Goal: Task Accomplishment & Management: Use online tool/utility

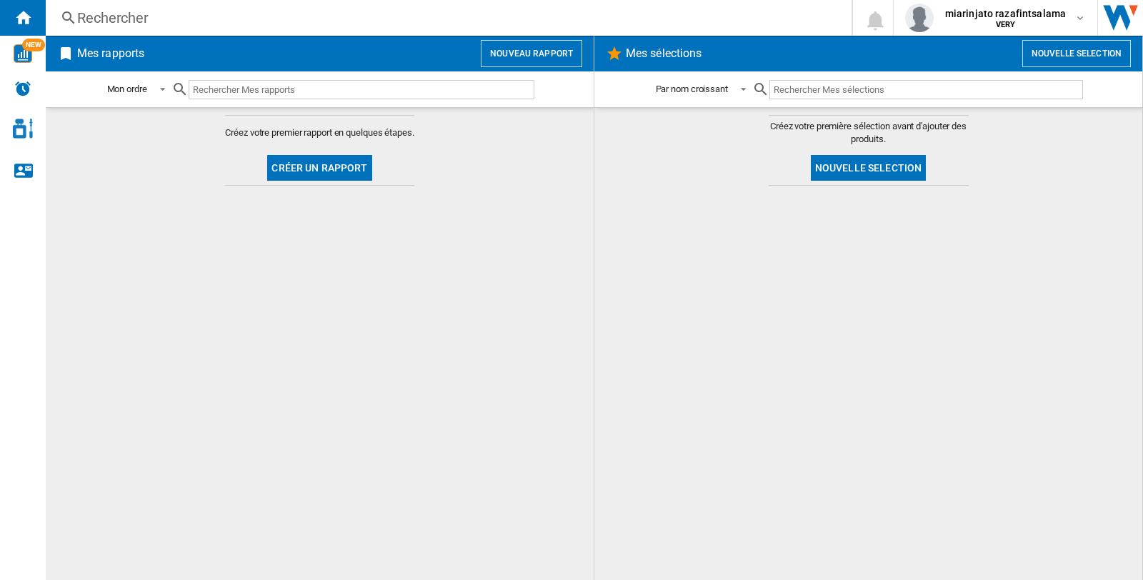
click at [425, 303] on md-content "Créez votre premier rapport en quelques étapes. Créer un rapport" at bounding box center [320, 343] width 548 height 473
click at [520, 51] on button "Nouveau rapport" at bounding box center [531, 53] width 101 height 27
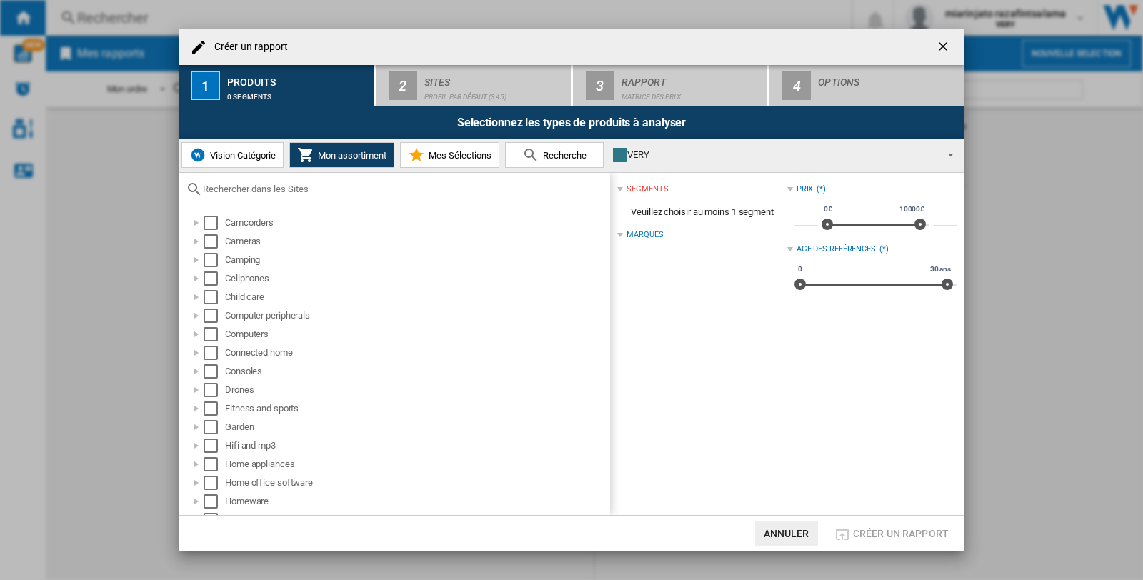
click at [344, 152] on span "Mon assortiment" at bounding box center [350, 155] width 72 height 11
click at [222, 152] on span "Vision Catégorie" at bounding box center [240, 155] width 69 height 11
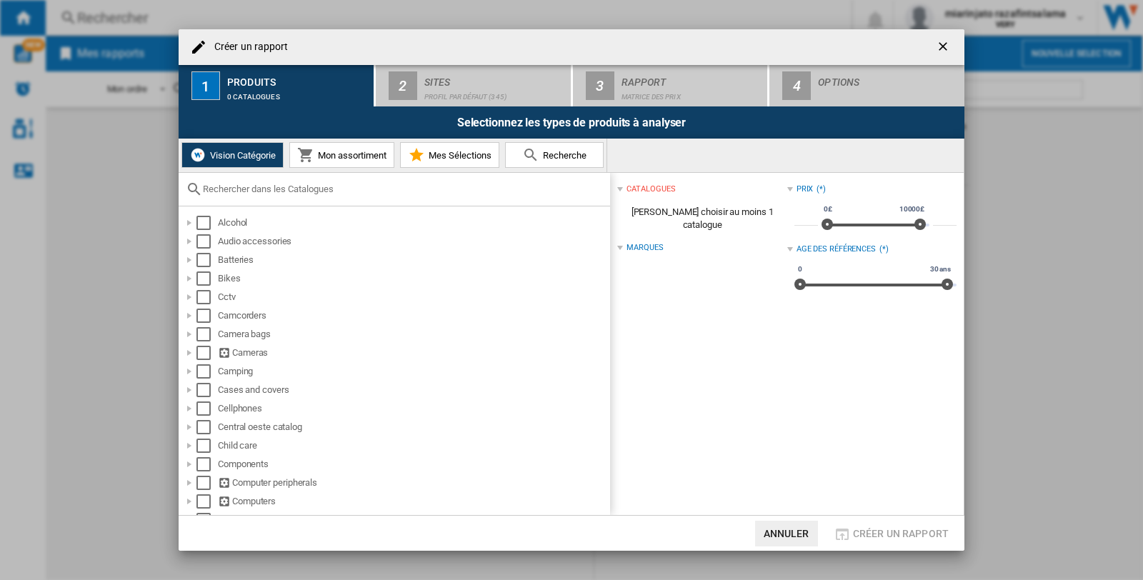
click at [346, 153] on span "Mon assortiment" at bounding box center [350, 155] width 72 height 11
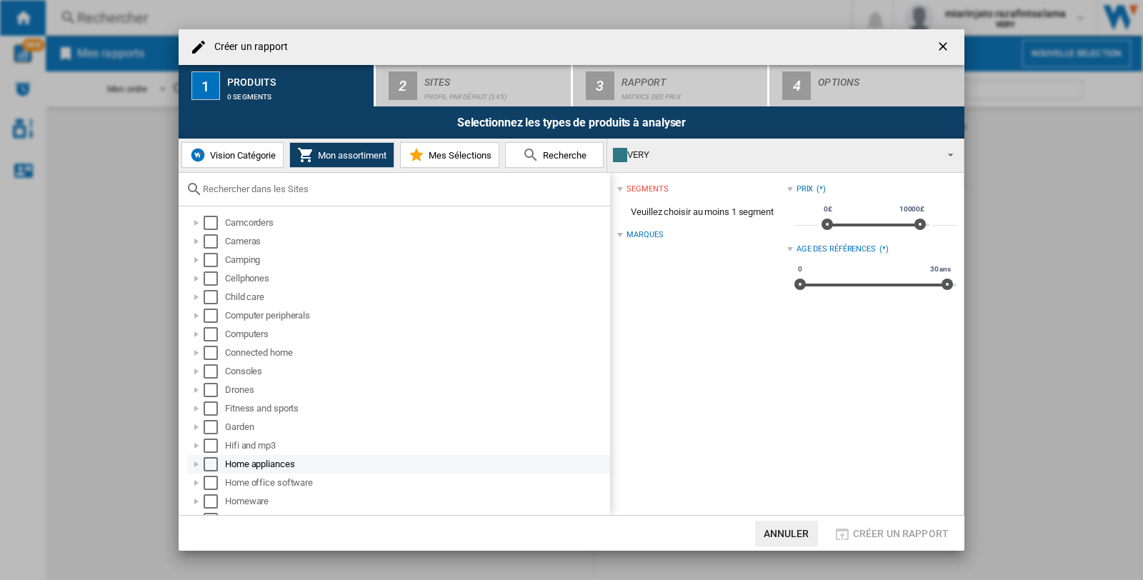
click at [196, 461] on div at bounding box center [196, 464] width 14 height 14
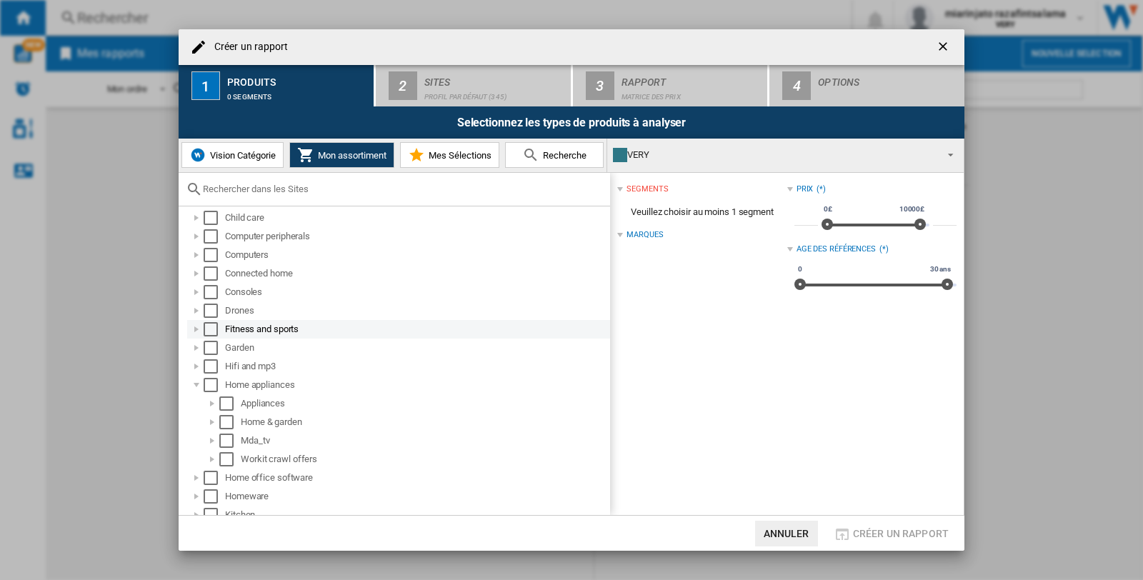
scroll to position [159, 0]
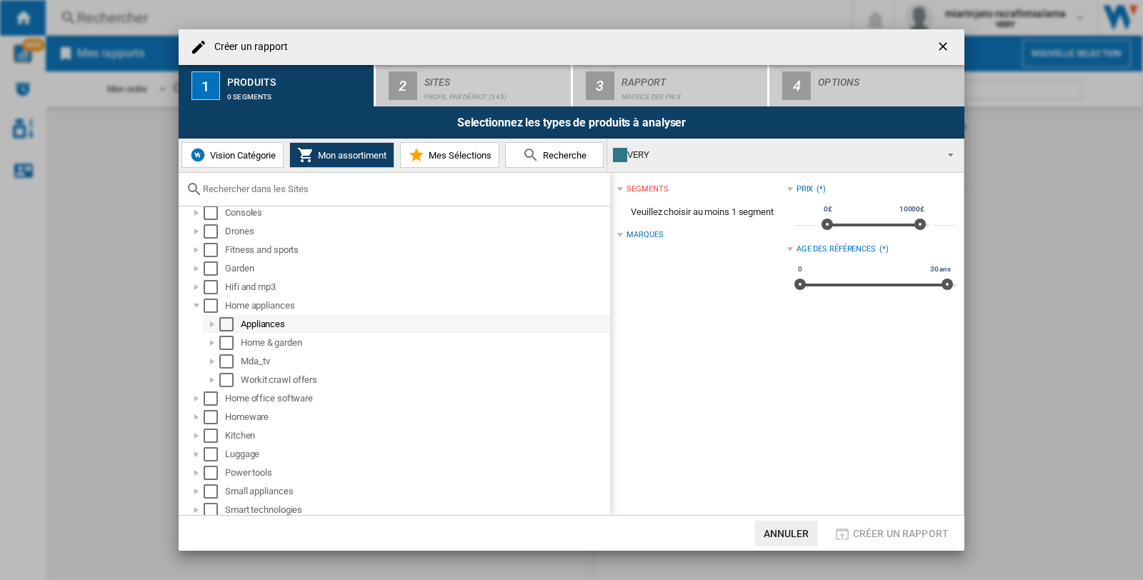
click at [208, 324] on div at bounding box center [212, 324] width 14 height 14
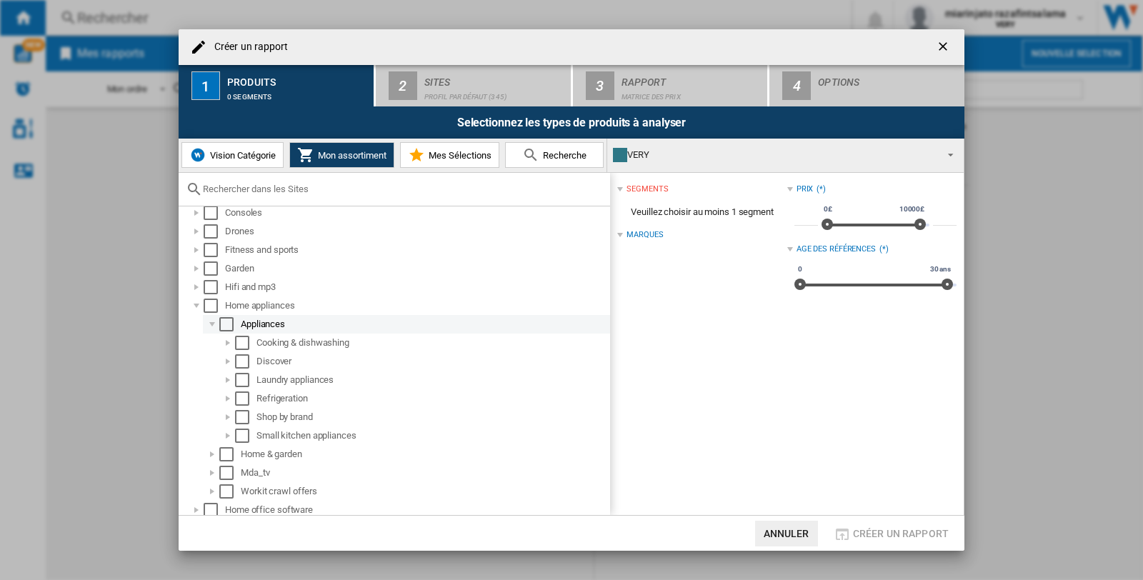
click at [211, 323] on div at bounding box center [212, 324] width 14 height 14
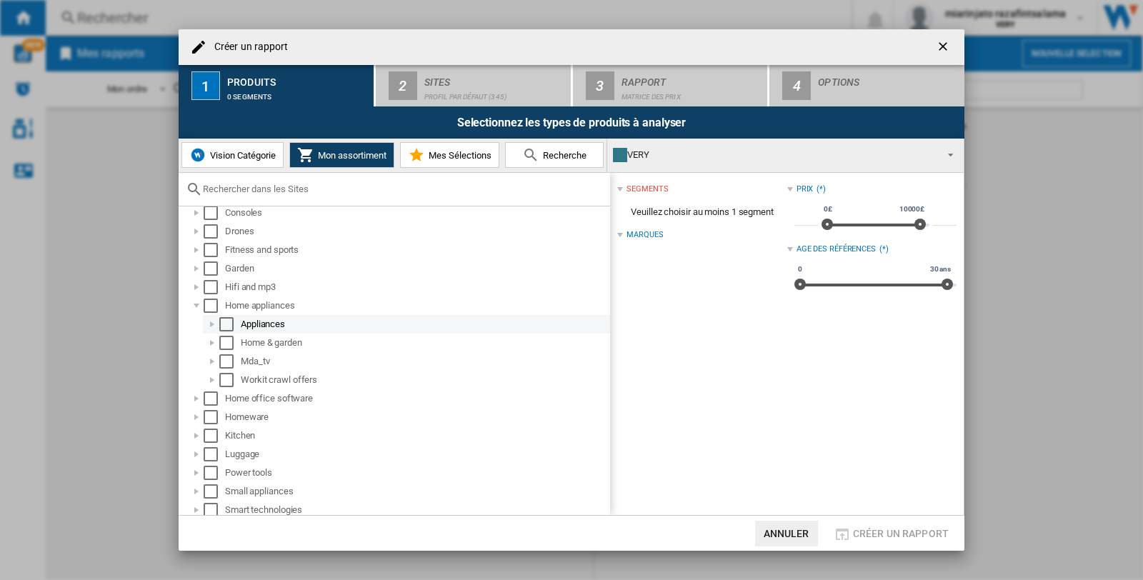
click at [209, 319] on div at bounding box center [212, 324] width 14 height 14
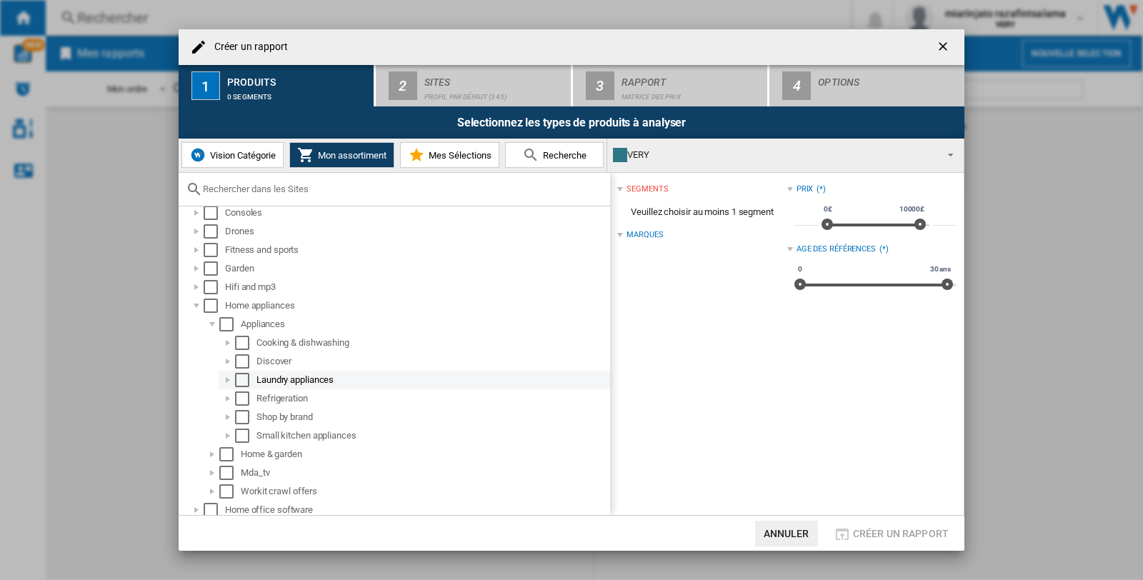
click at [230, 376] on div at bounding box center [228, 380] width 14 height 14
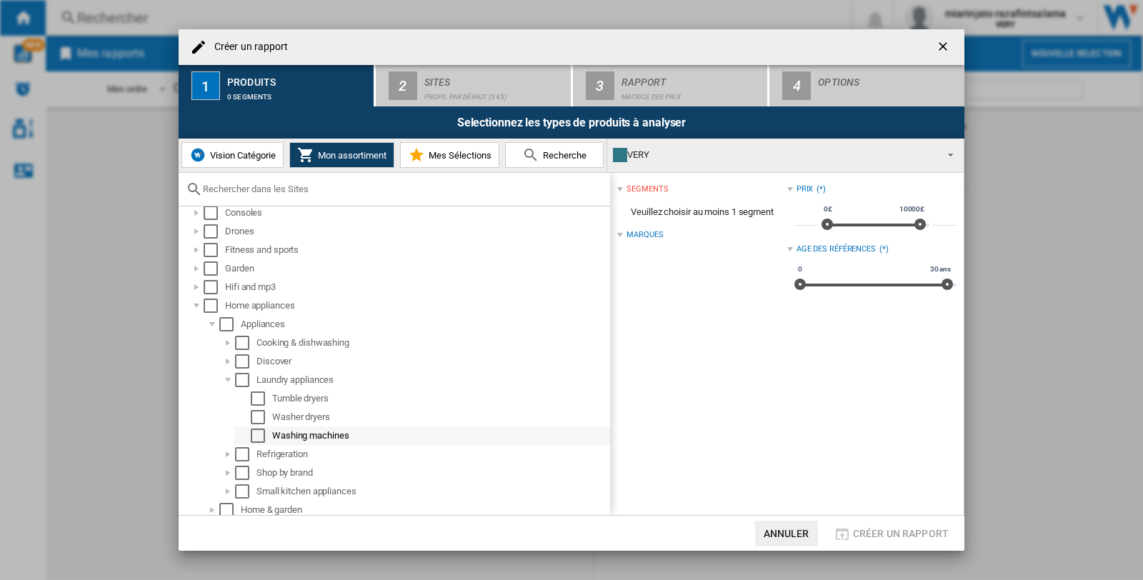
click at [258, 431] on div "Select" at bounding box center [258, 436] width 14 height 14
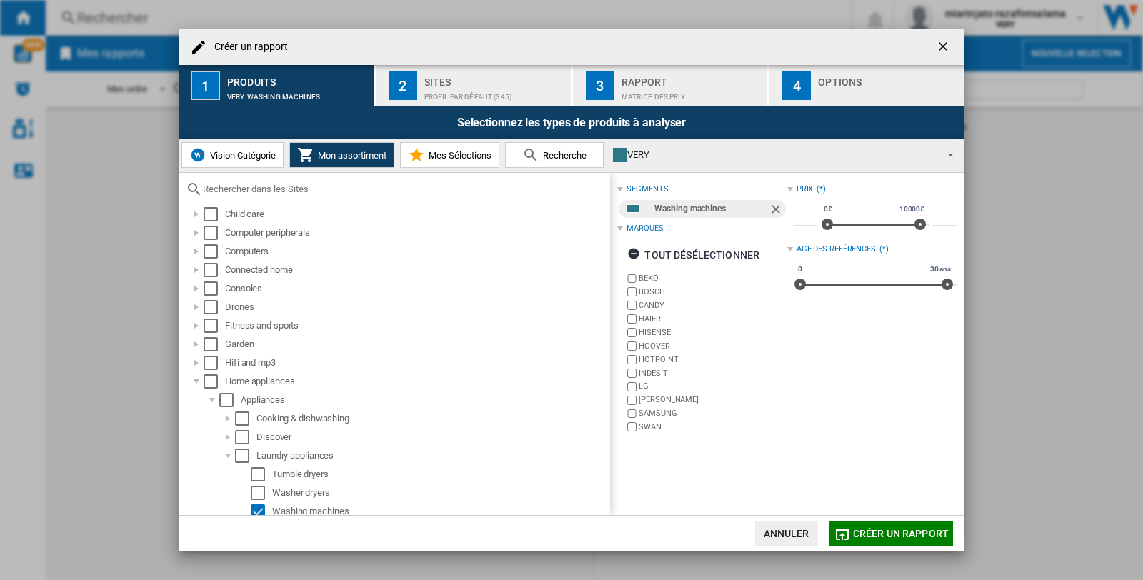
scroll to position [79, 0]
click at [446, 154] on span "Mes Sélections" at bounding box center [458, 155] width 66 height 11
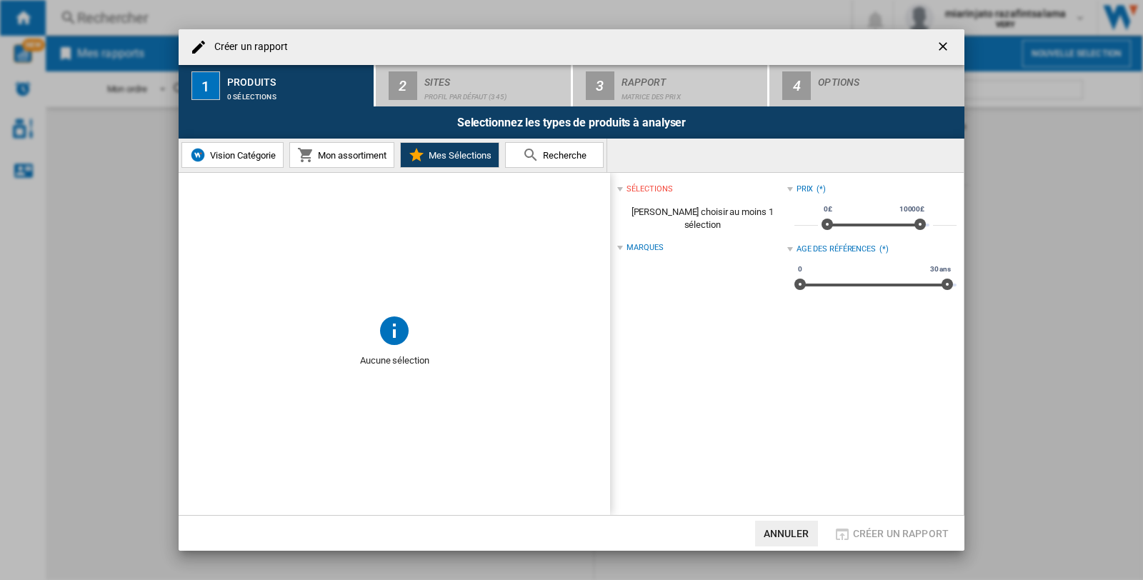
click at [348, 151] on span "Mon assortiment" at bounding box center [350, 155] width 72 height 11
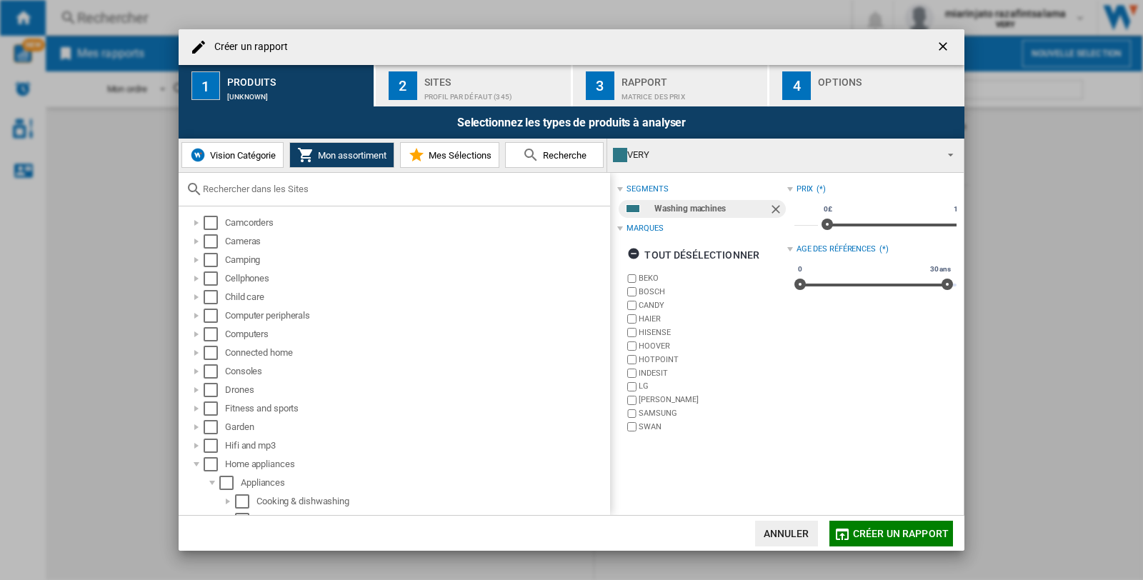
click at [464, 89] on div "Profil par défaut (345)" at bounding box center [494, 93] width 141 height 15
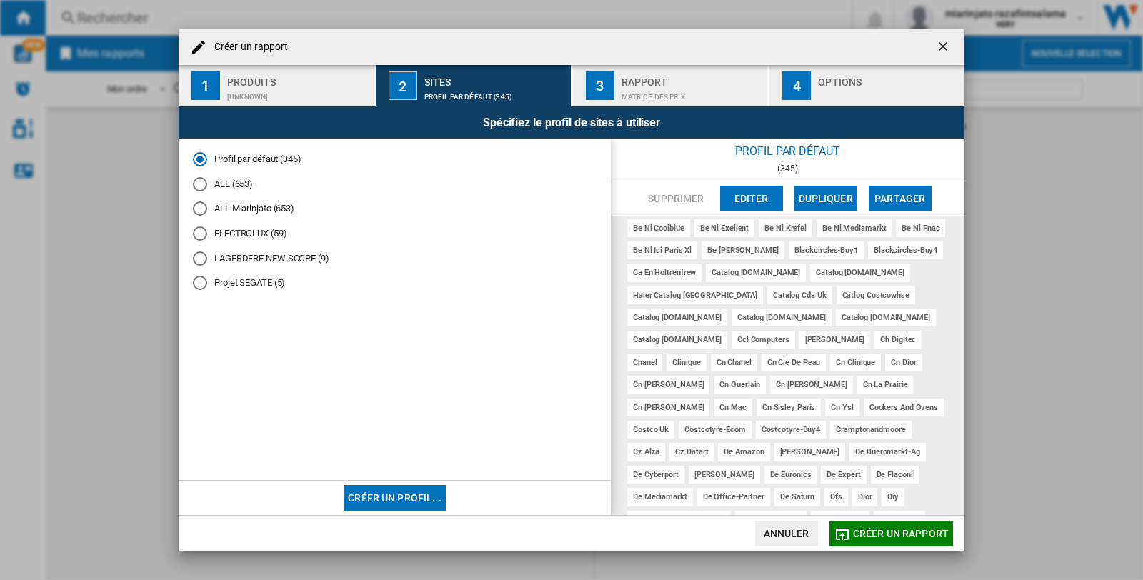
scroll to position [0, 0]
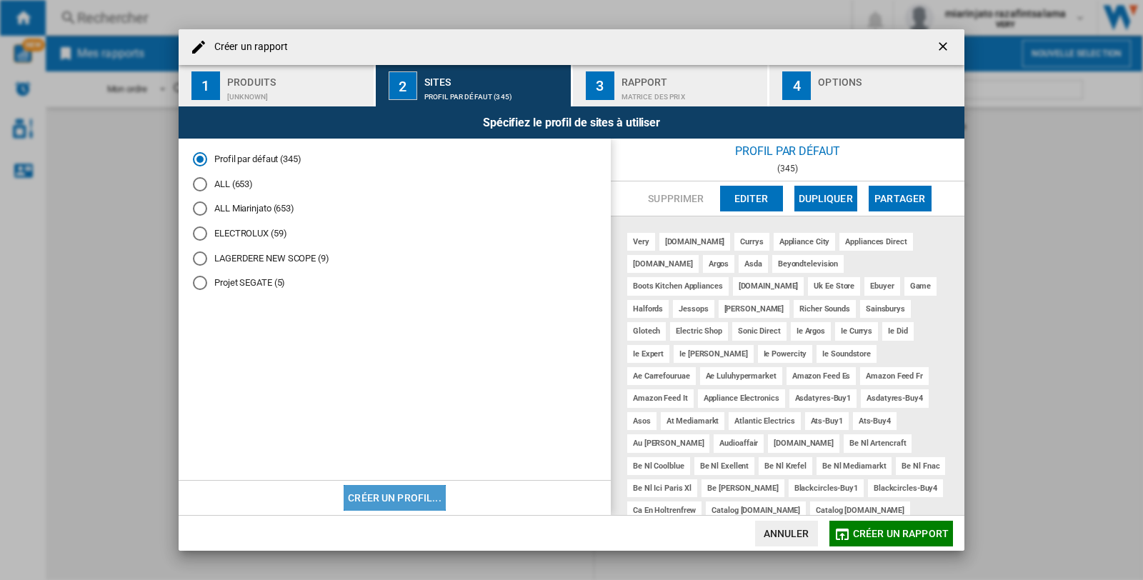
click at [407, 497] on button "Créer un profil..." at bounding box center [395, 498] width 102 height 26
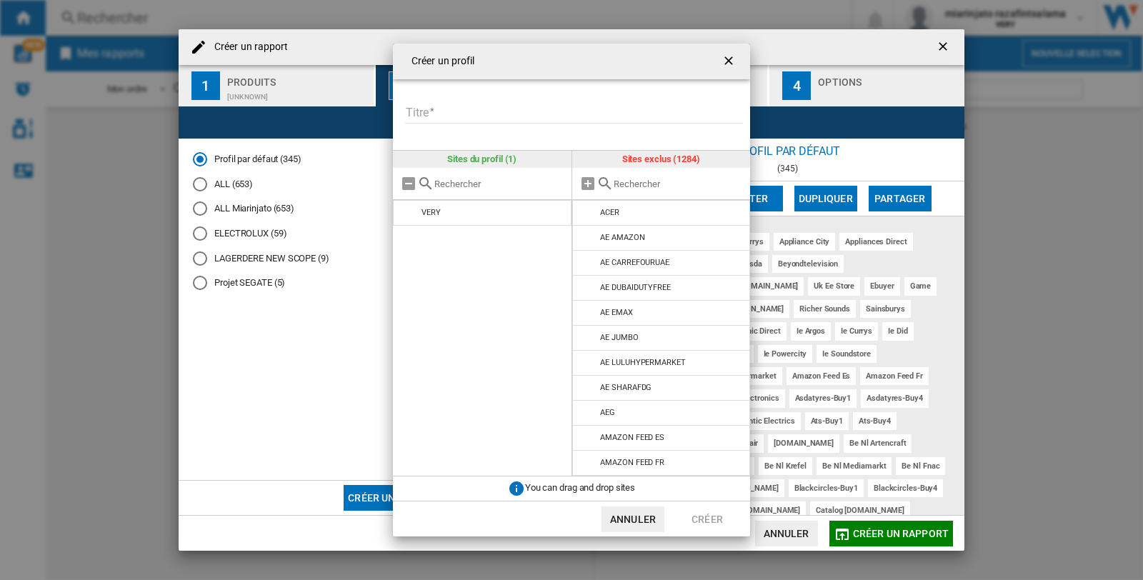
click at [470, 111] on input "Titre" at bounding box center [574, 112] width 338 height 21
type input "*****"
click at [609, 134] on md-input-container "Titre *****" at bounding box center [577, 121] width 346 height 41
click at [603, 186] on md-icon at bounding box center [604, 183] width 17 height 17
click at [632, 186] on input "text" at bounding box center [679, 184] width 130 height 11
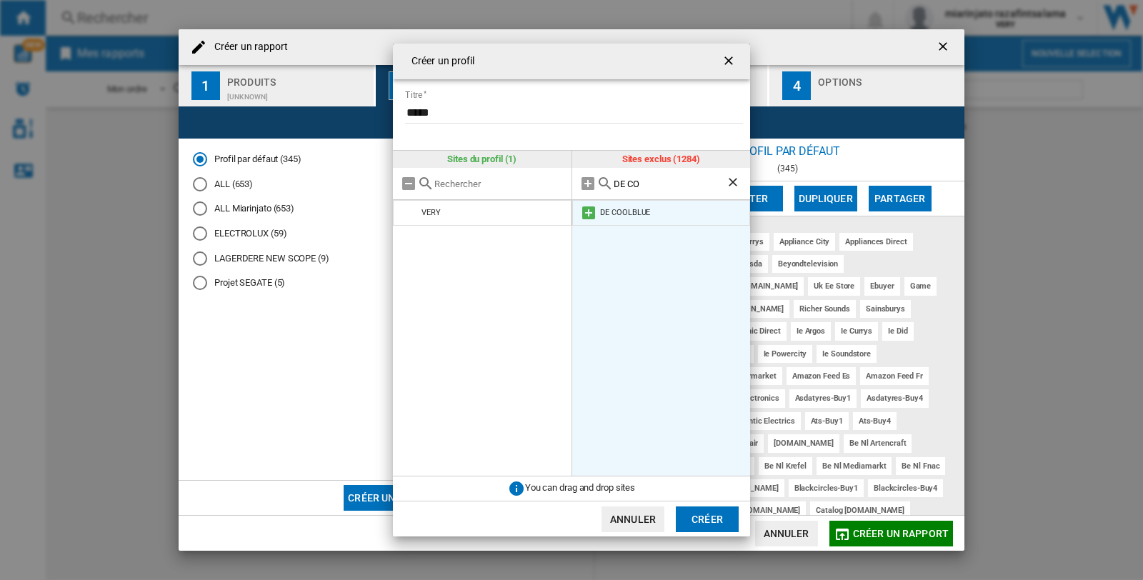
click at [663, 210] on li "DE COOLBLUE" at bounding box center [661, 213] width 179 height 26
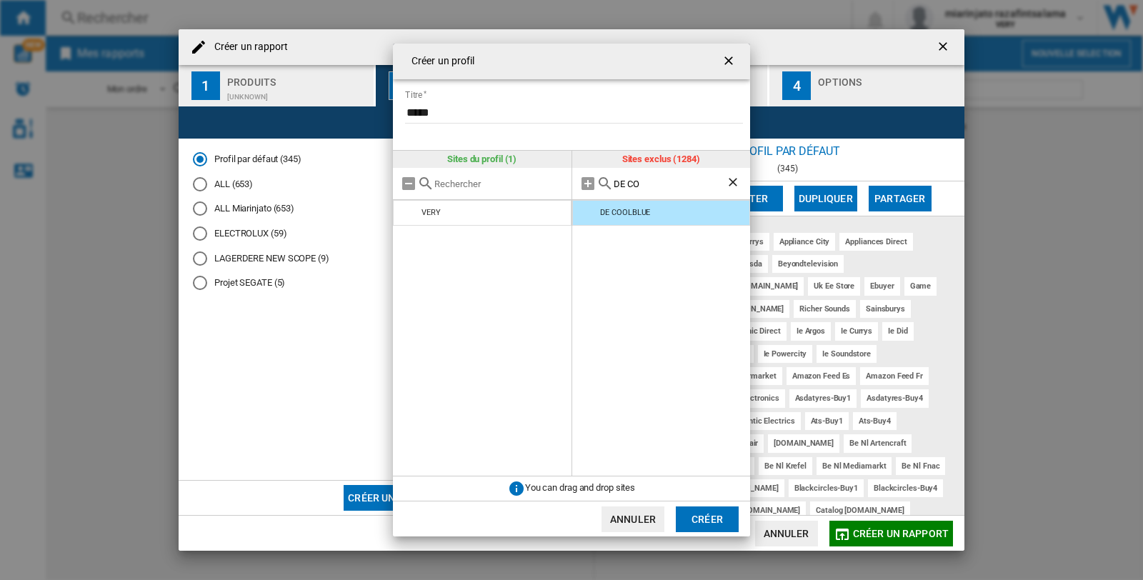
click at [661, 184] on input "DE CO" at bounding box center [670, 184] width 113 height 11
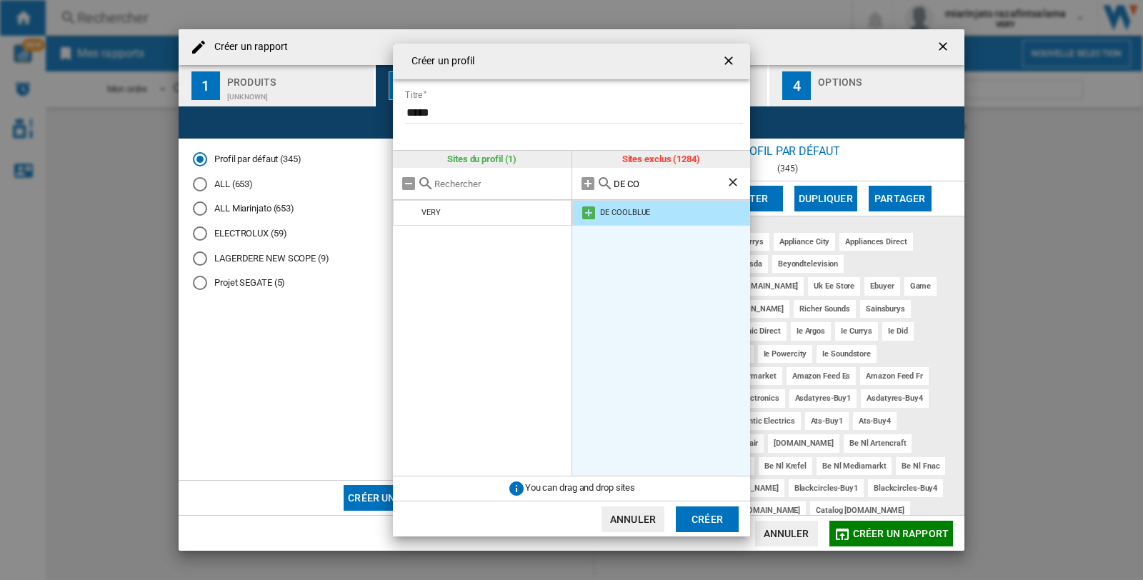
click at [590, 214] on md-icon at bounding box center [588, 212] width 17 height 17
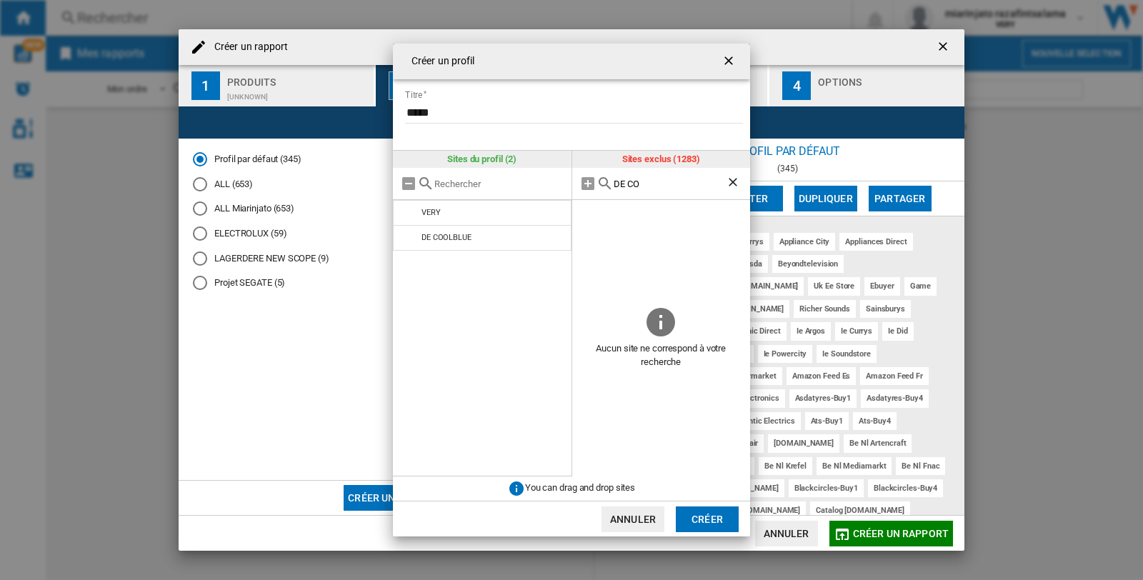
click at [666, 179] on input "DE CO" at bounding box center [670, 184] width 113 height 11
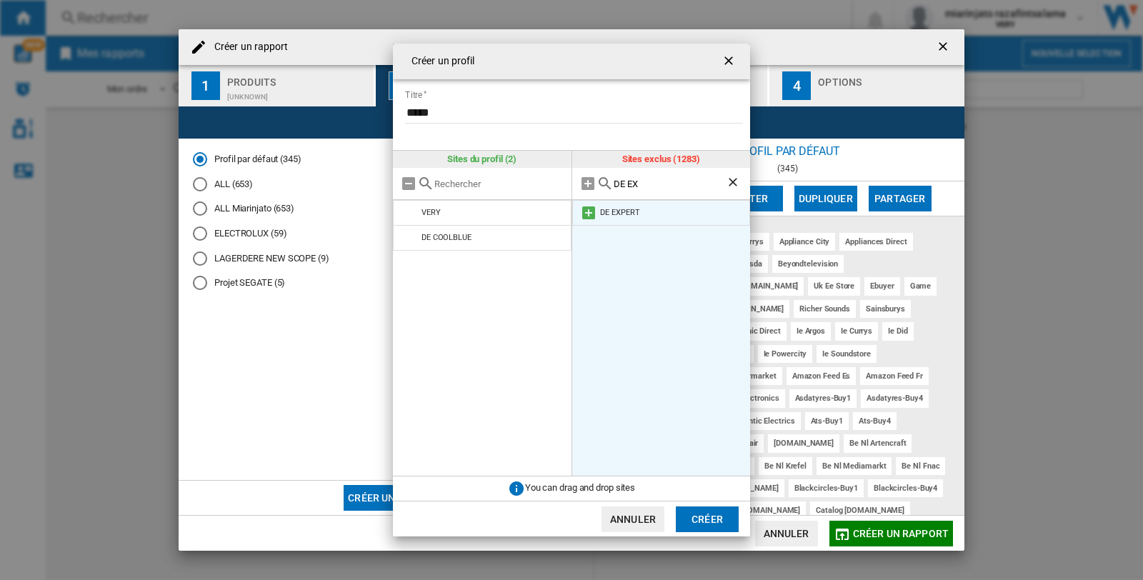
click at [631, 213] on div "DE EXPERT" at bounding box center [619, 212] width 39 height 9
click at [586, 213] on md-icon at bounding box center [588, 212] width 17 height 17
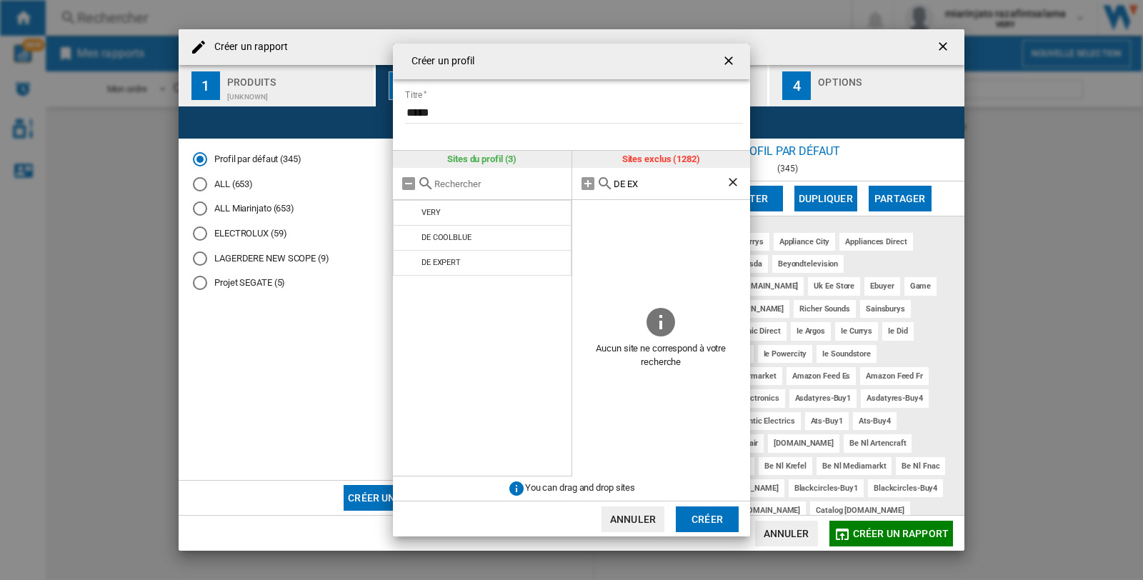
click at [644, 179] on input "DE EX" at bounding box center [670, 184] width 113 height 11
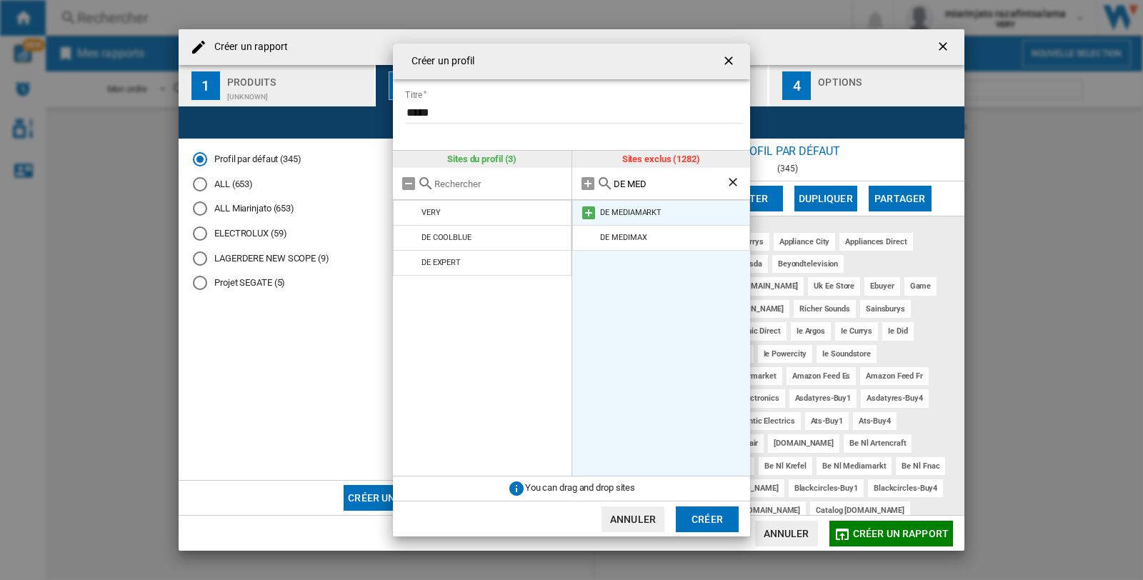
click at [587, 215] on md-icon at bounding box center [588, 212] width 17 height 17
click at [648, 184] on input "DE MED" at bounding box center [670, 184] width 113 height 11
click at [584, 216] on md-icon at bounding box center [588, 212] width 17 height 17
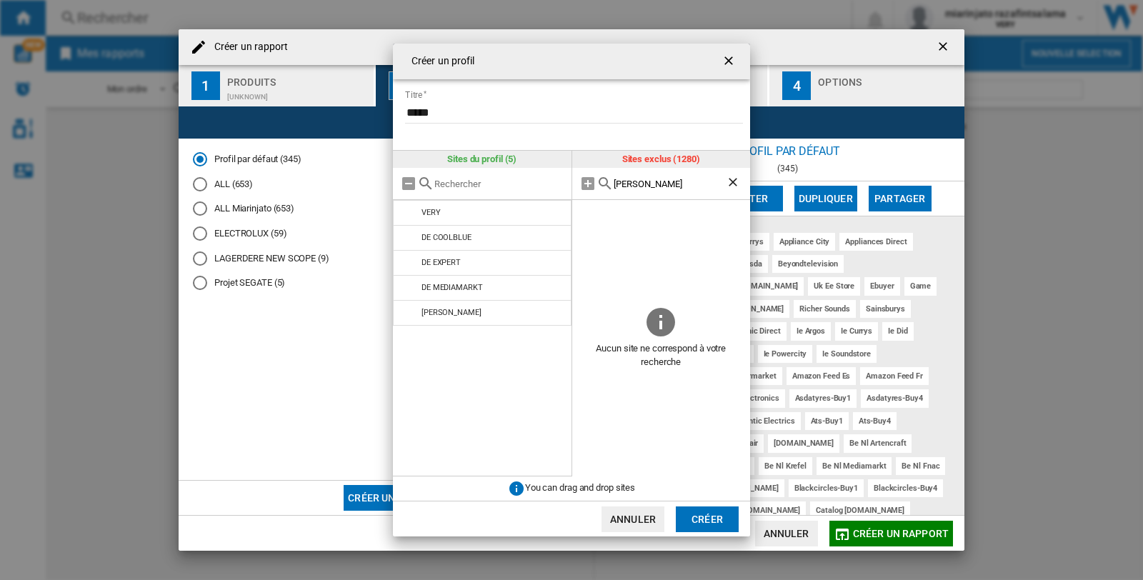
click at [665, 187] on input "[PERSON_NAME]" at bounding box center [670, 184] width 113 height 11
click at [646, 183] on input "[PERSON_NAME]" at bounding box center [670, 184] width 113 height 11
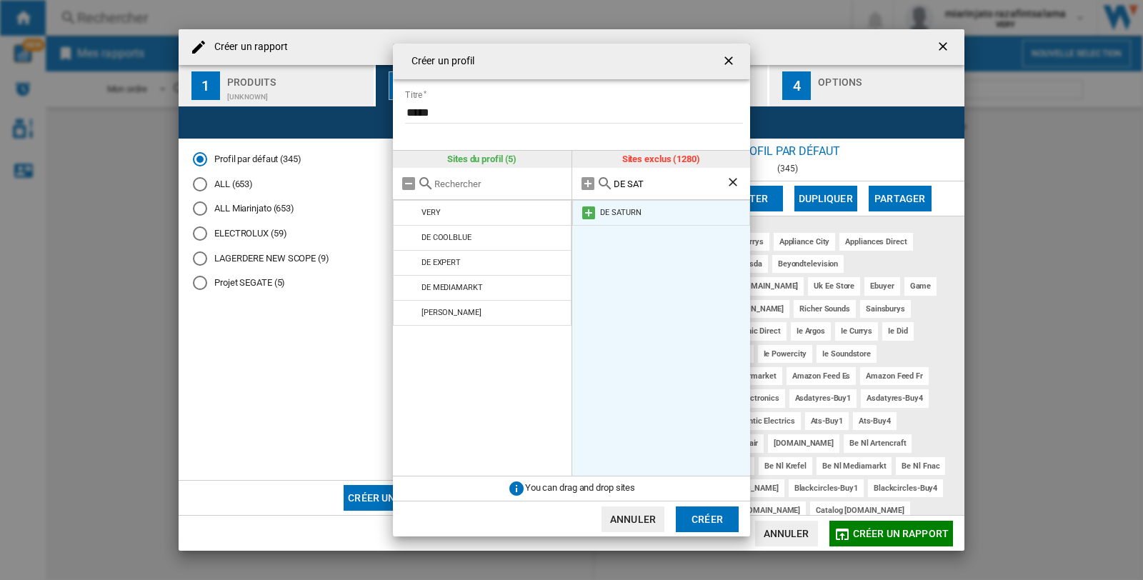
type input "DE SAT"
click at [630, 211] on div "DE SATURN" at bounding box center [620, 212] width 41 height 9
click at [588, 213] on md-icon at bounding box center [588, 212] width 17 height 17
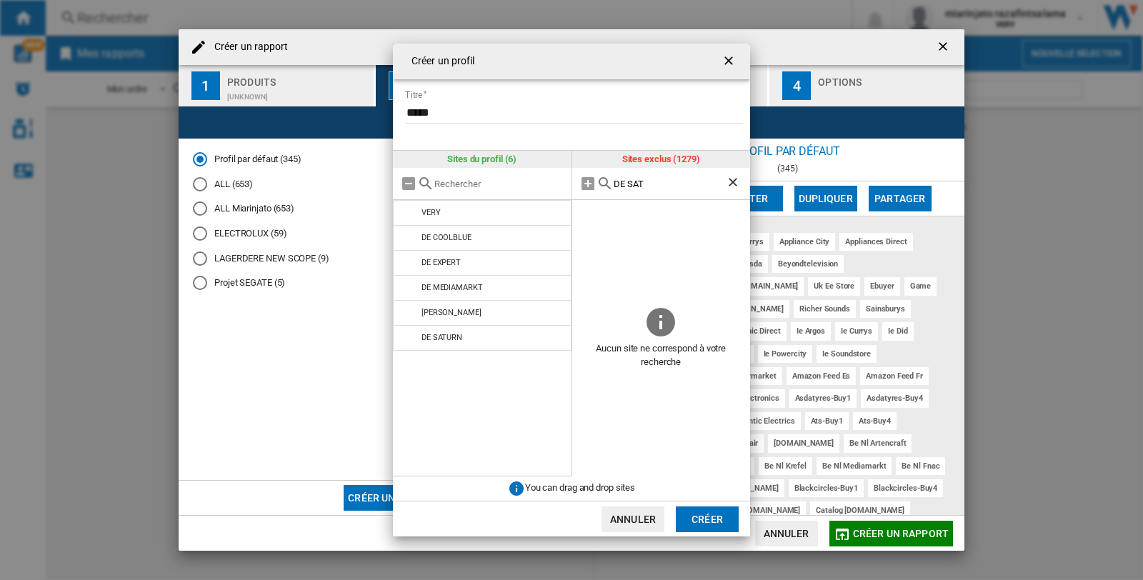
click at [693, 518] on button "Créer" at bounding box center [707, 519] width 63 height 26
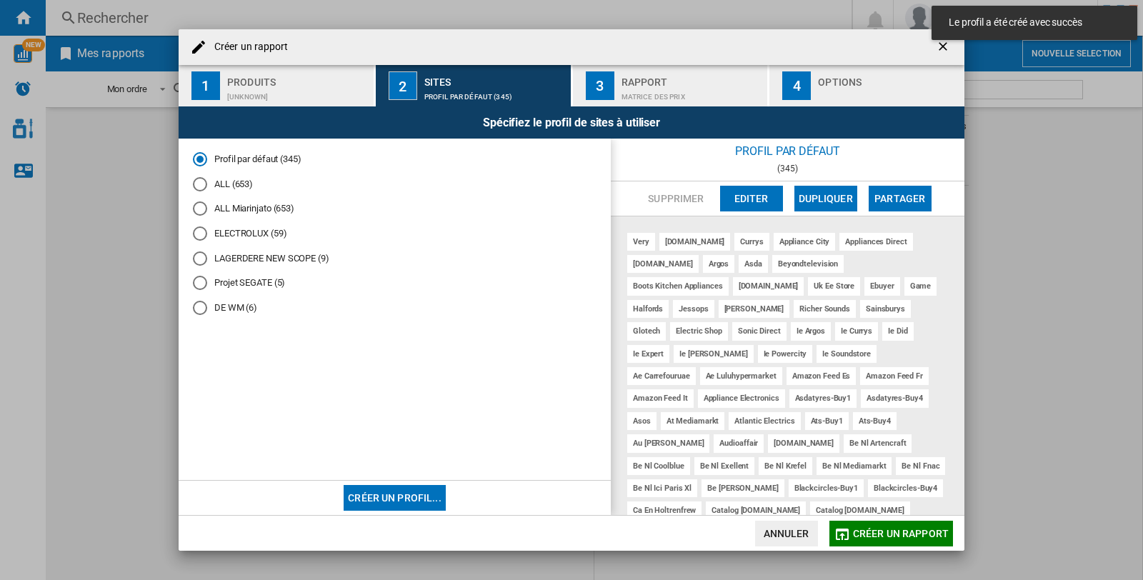
click at [201, 309] on div "DE WM (6)" at bounding box center [200, 308] width 14 height 14
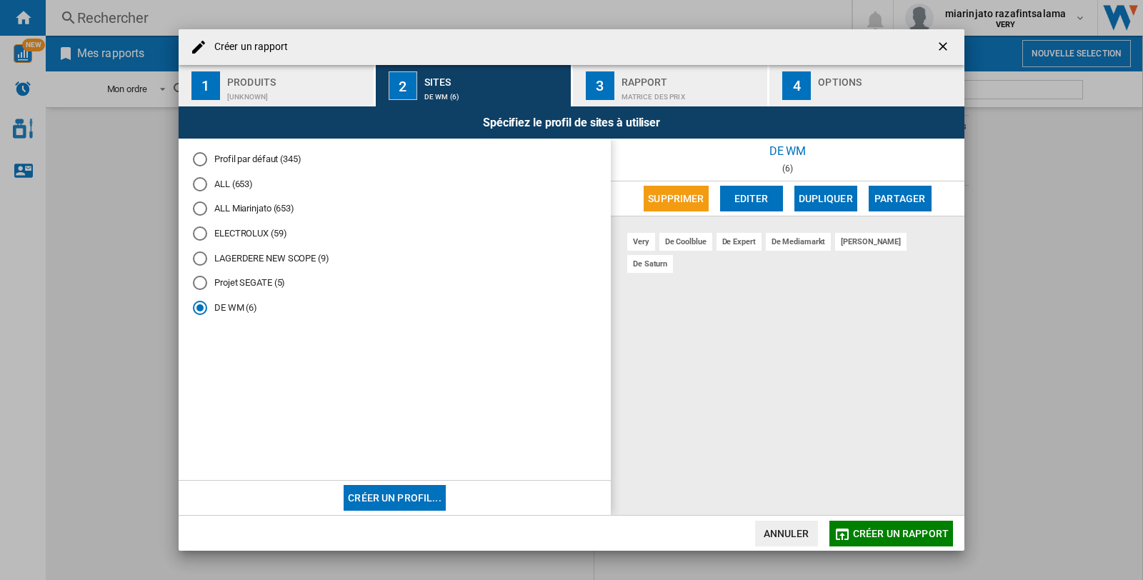
click at [914, 533] on span "Créer un rapport" at bounding box center [901, 533] width 96 height 11
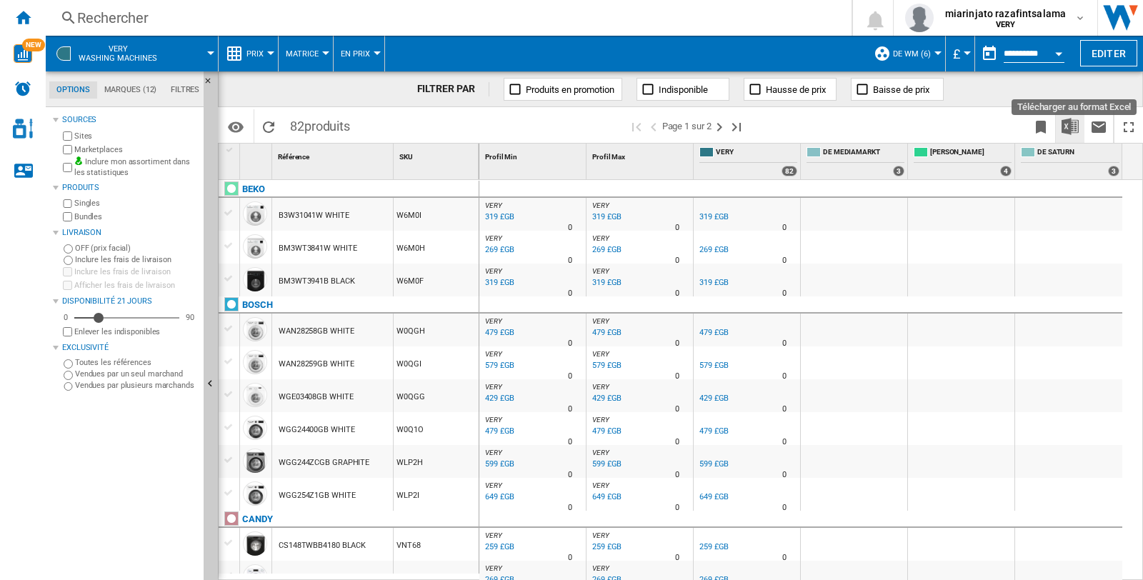
click at [1067, 125] on img "Télécharger au format Excel" at bounding box center [1070, 126] width 17 height 17
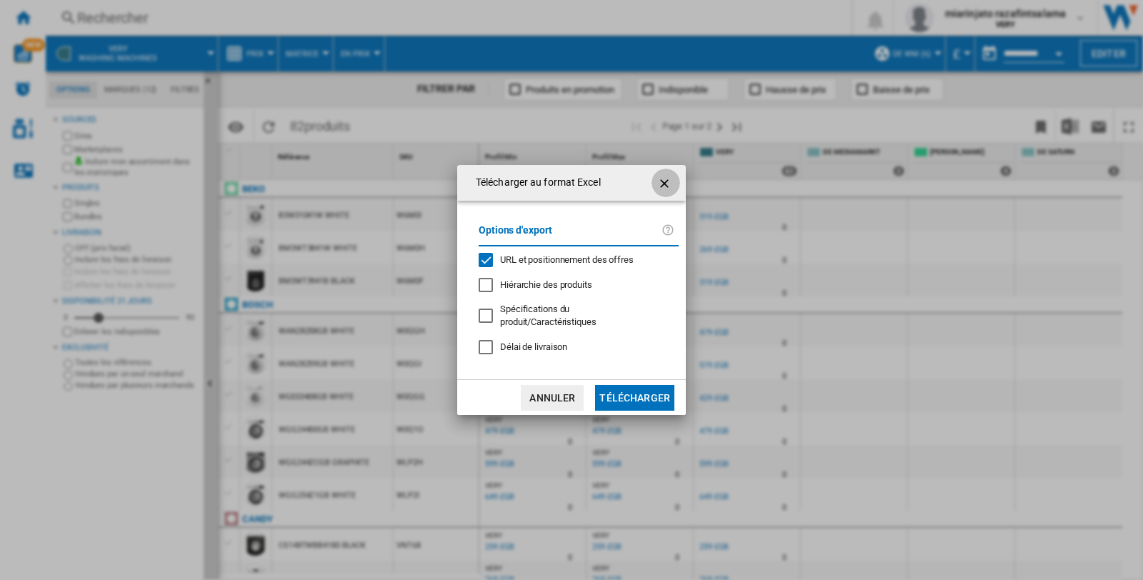
click at [665, 186] on ng-md-icon "getI18NText('BUTTONS.CLOSE_DIALOG')" at bounding box center [665, 183] width 17 height 17
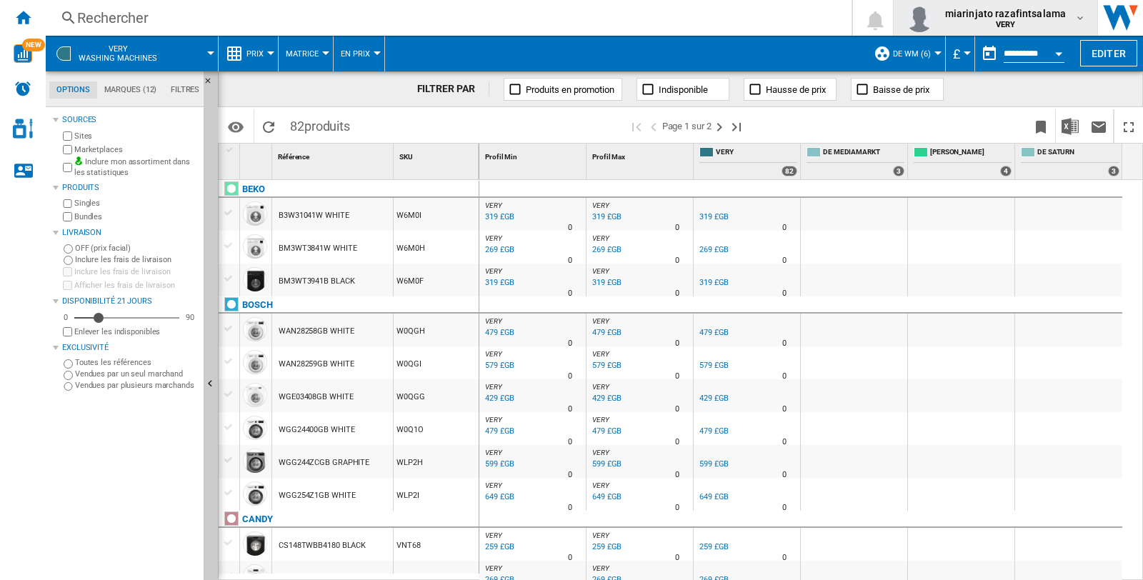
click at [1081, 16] on md-icon "button" at bounding box center [1079, 17] width 11 height 11
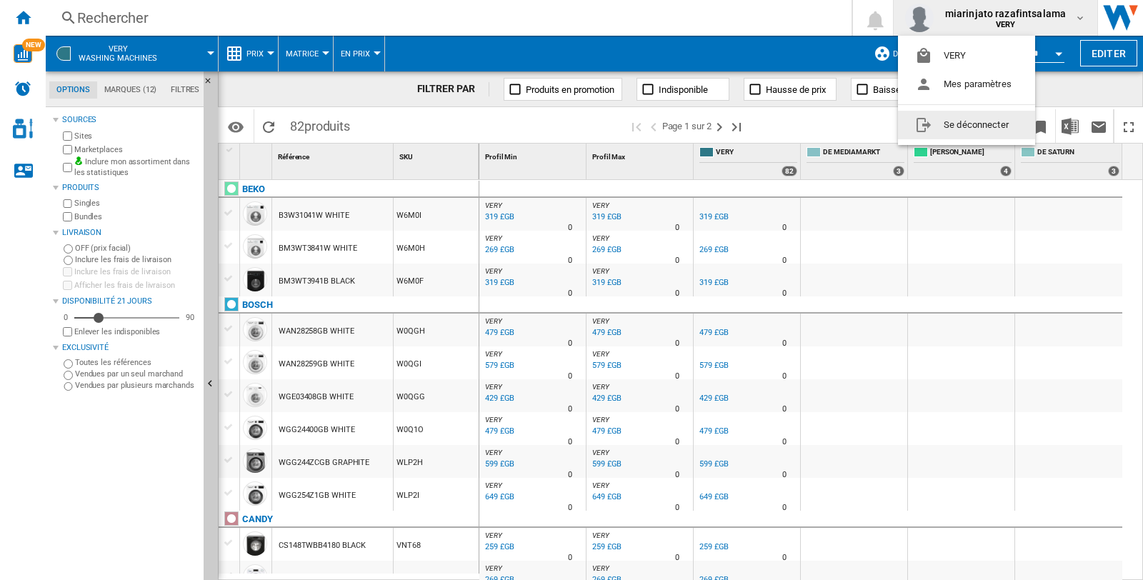
click at [724, 26] on md-backdrop at bounding box center [571, 290] width 1143 height 580
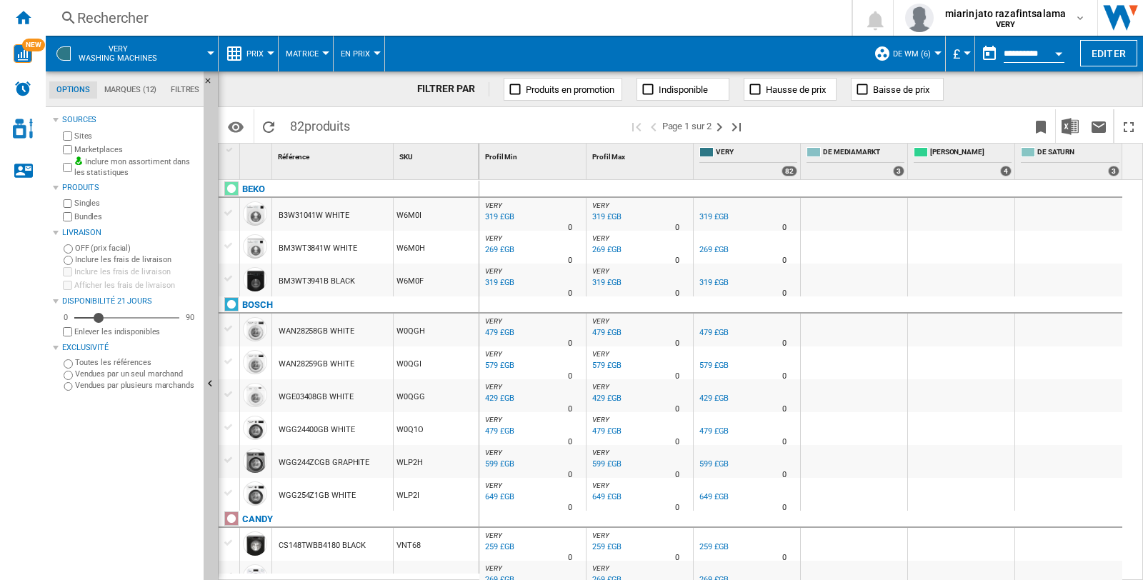
click at [127, 90] on md-tab-item "Marques (12)" at bounding box center [130, 89] width 66 height 17
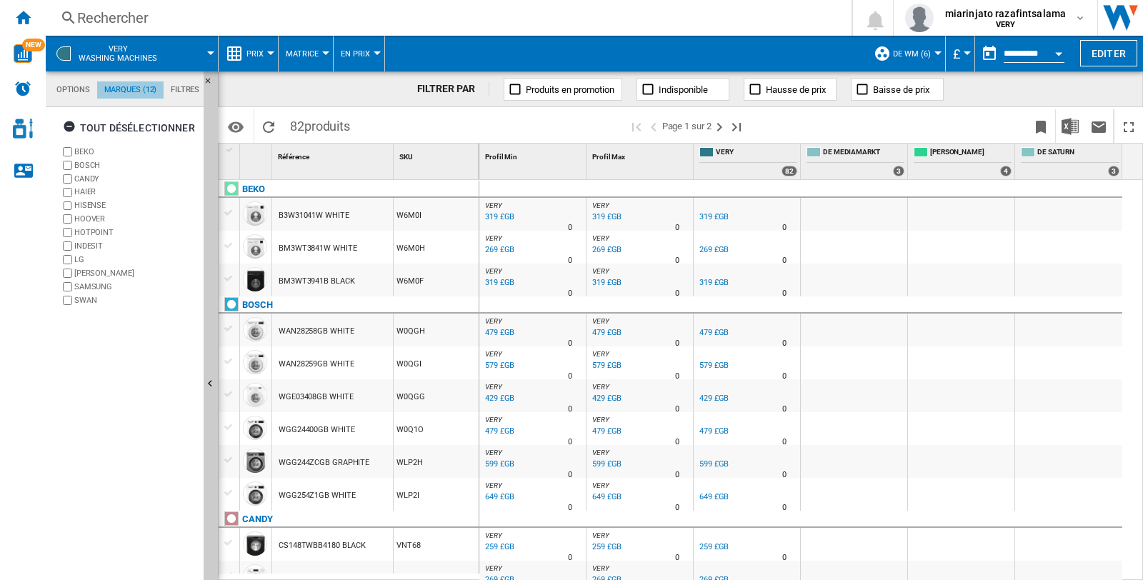
scroll to position [54, 0]
click at [83, 89] on md-tab-item "Options" at bounding box center [73, 89] width 48 height 17
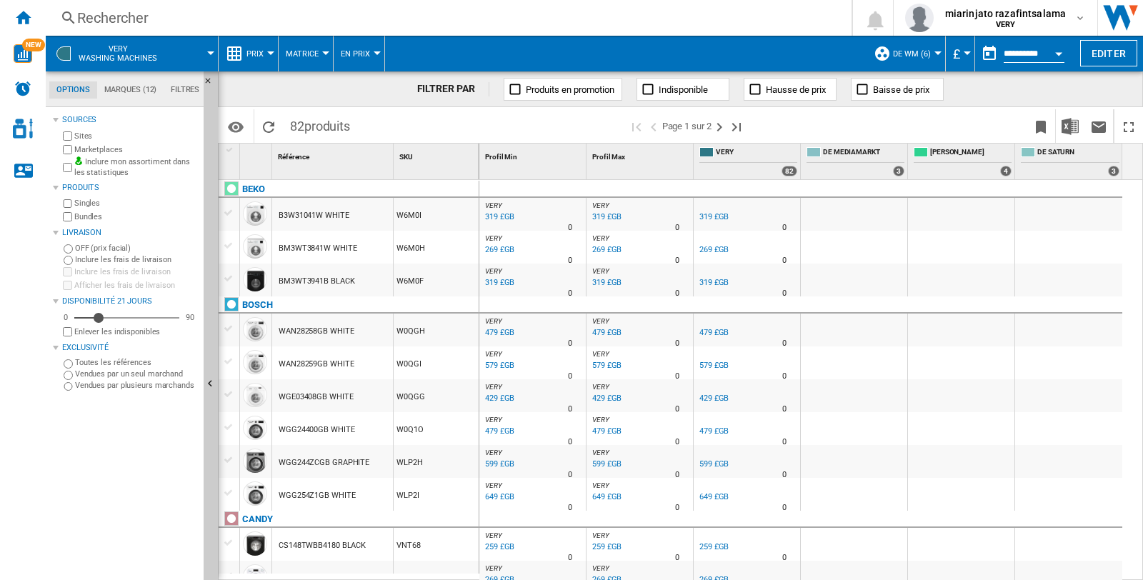
click at [184, 89] on md-tab-item "Filtres" at bounding box center [185, 89] width 43 height 17
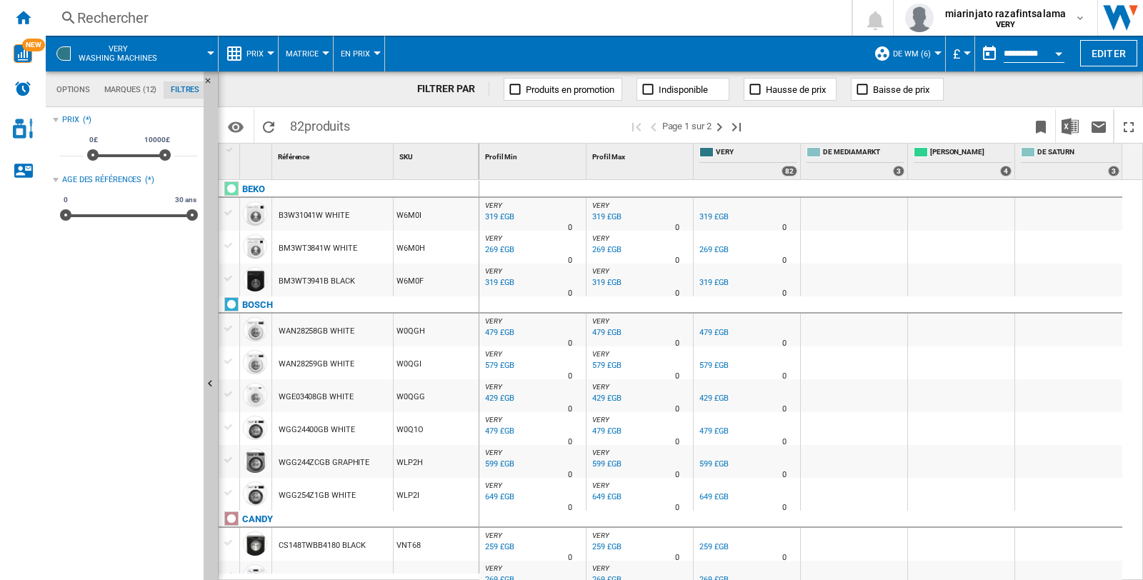
click at [69, 89] on md-tab-item "Options" at bounding box center [73, 89] width 48 height 17
